Goal: Information Seeking & Learning: Learn about a topic

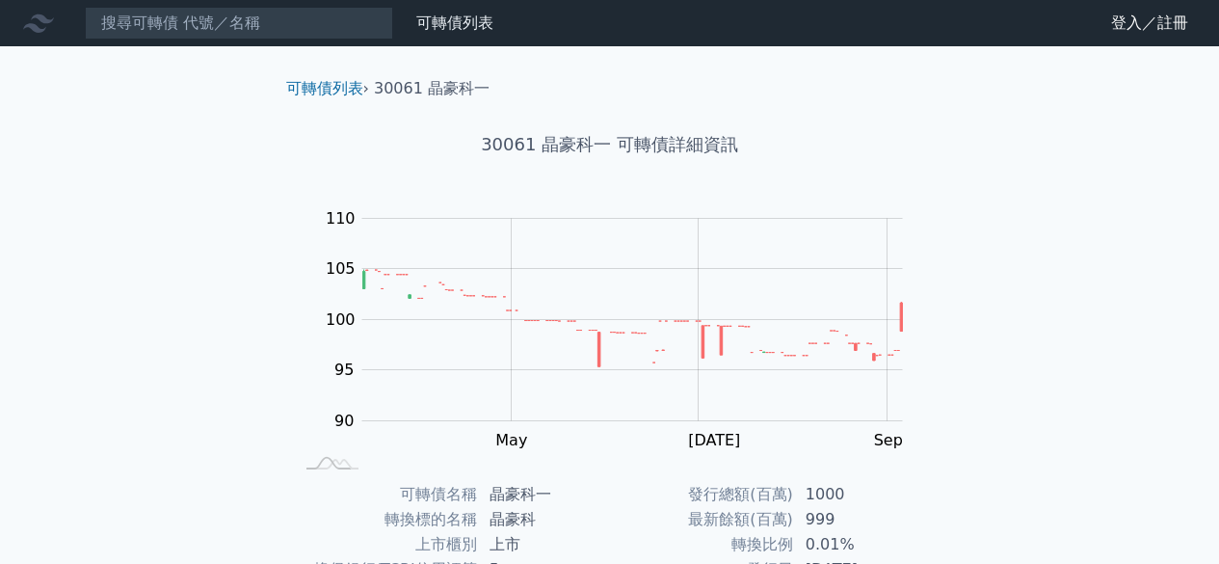
click at [26, 10] on icon at bounding box center [38, 23] width 31 height 31
click at [41, 29] on icon at bounding box center [38, 23] width 31 height 31
click at [463, 32] on link "可轉債列表" at bounding box center [454, 22] width 77 height 18
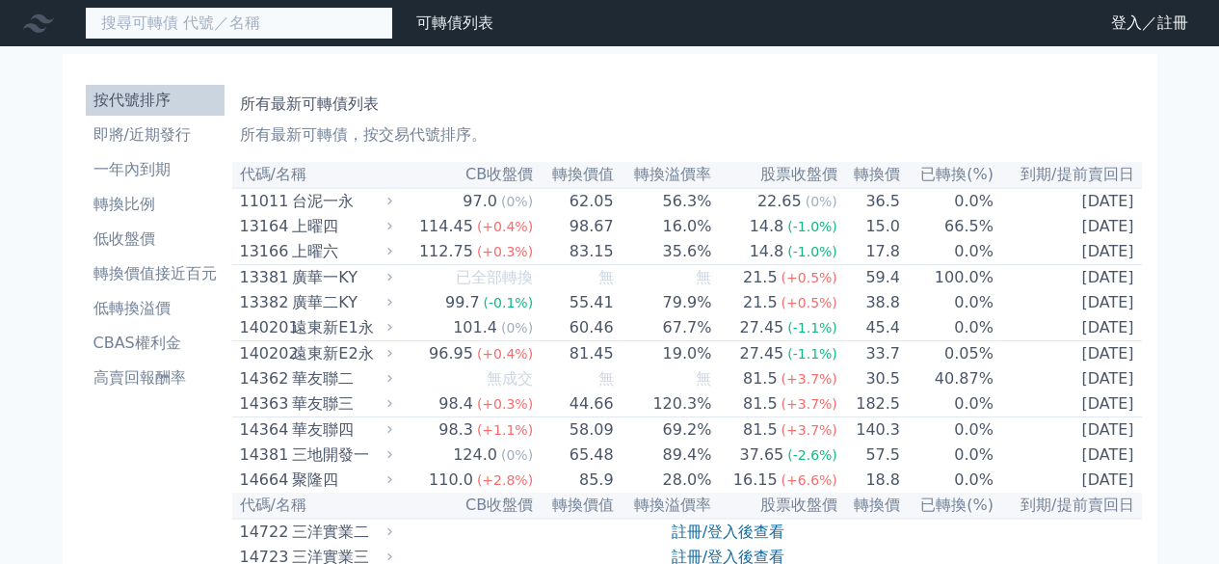
click at [215, 30] on input at bounding box center [239, 23] width 308 height 33
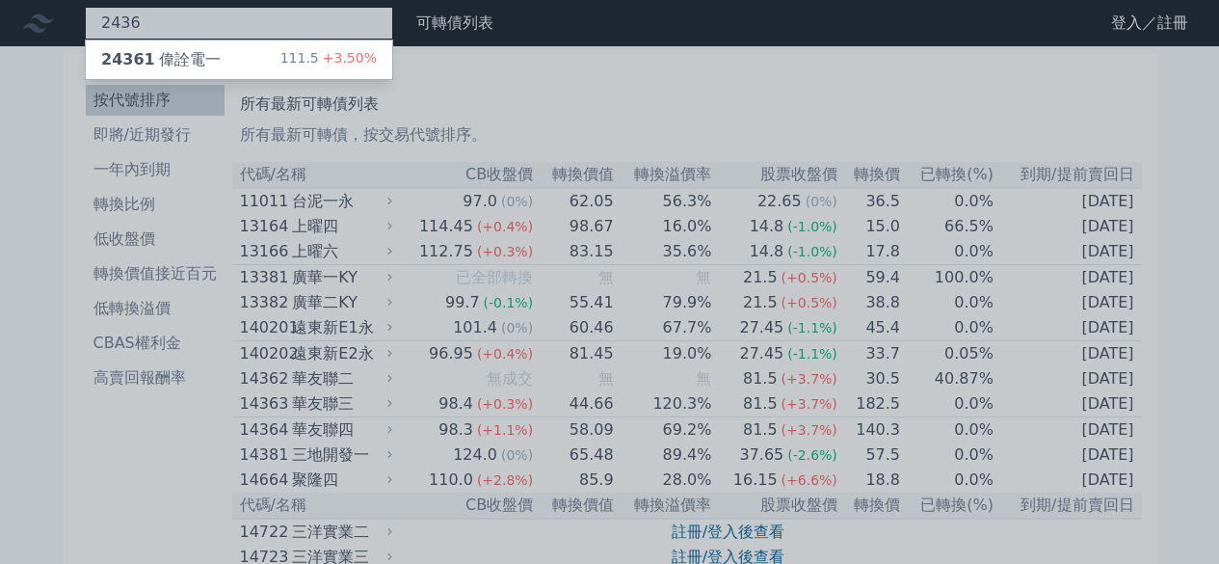
type input "2436"
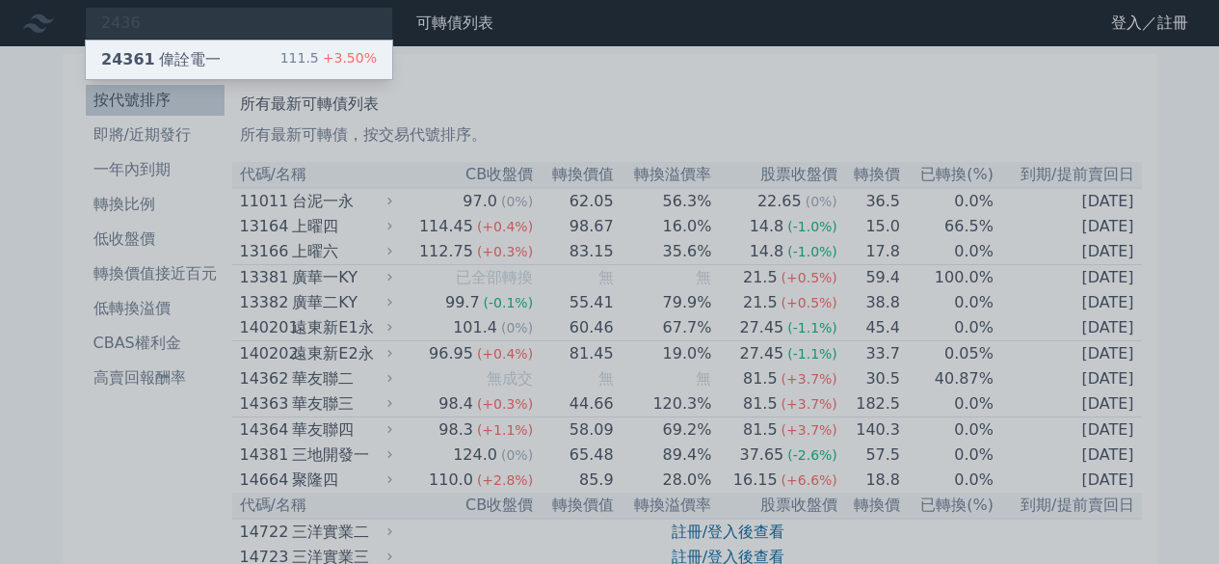
click at [215, 66] on div "24361 偉詮電一 111.5 +3.50%" at bounding box center [239, 59] width 306 height 39
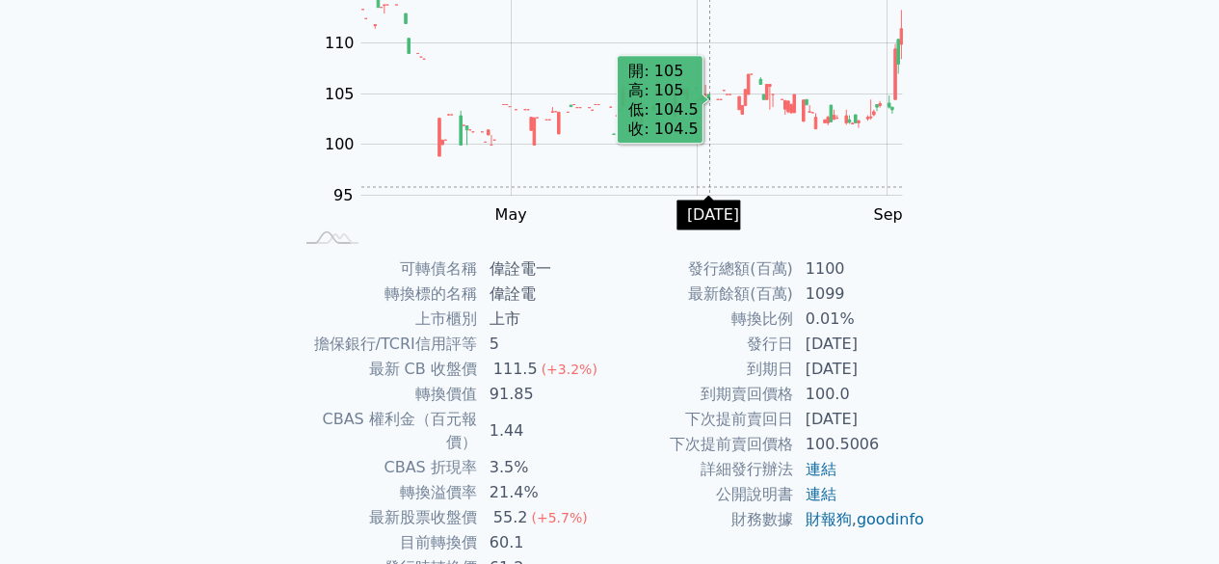
scroll to position [289, 0]
